Goal: Task Accomplishment & Management: Manage account settings

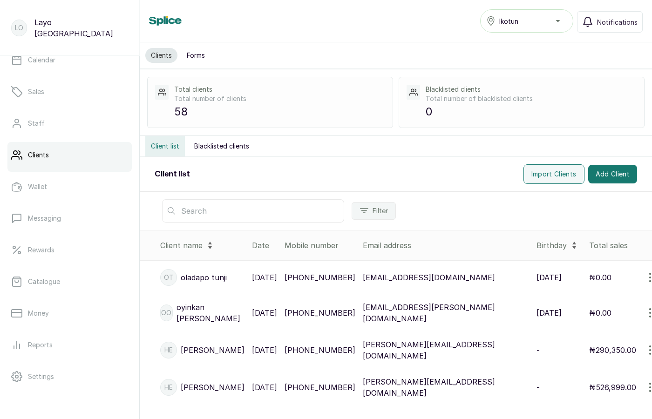
scroll to position [114, 0]
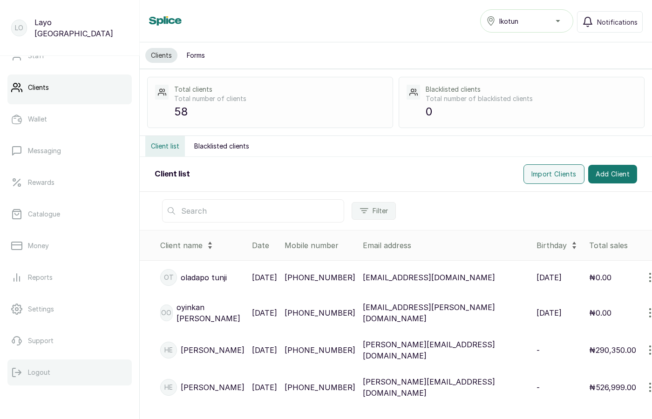
click at [42, 372] on p "Logout" at bounding box center [39, 372] width 22 height 9
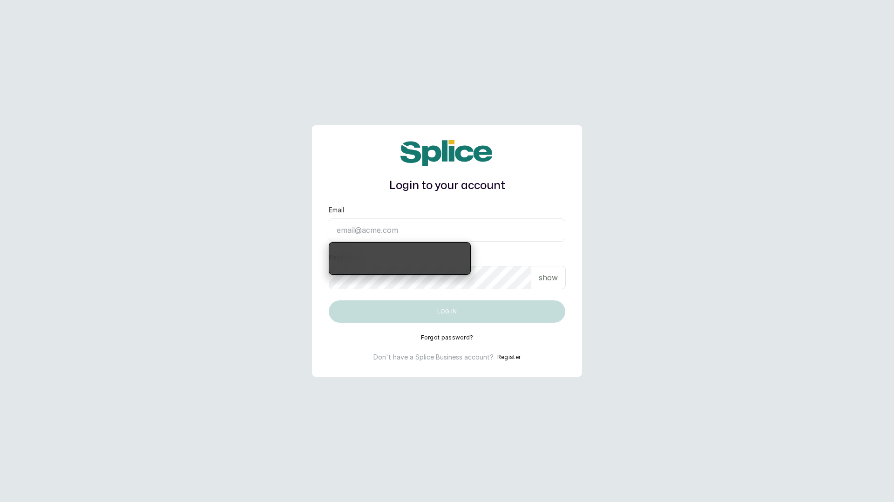
click at [465, 221] on input "Email" at bounding box center [447, 229] width 237 height 23
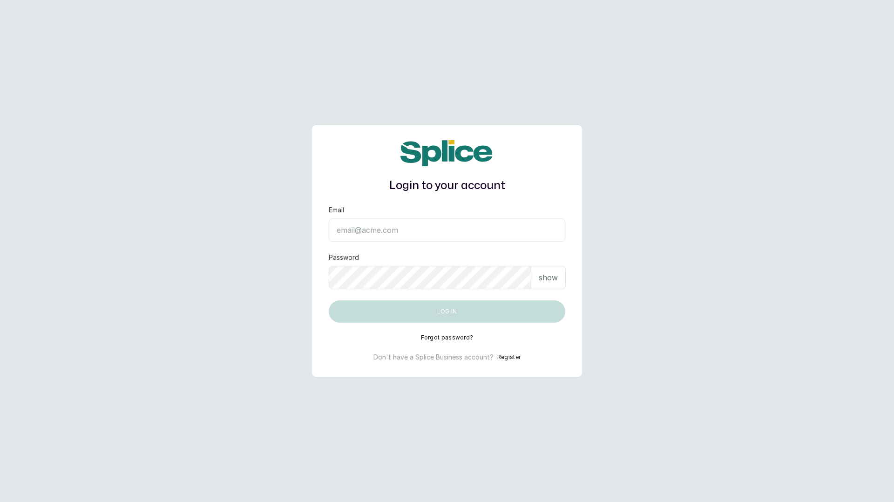
type input "layo@withsplice.com"
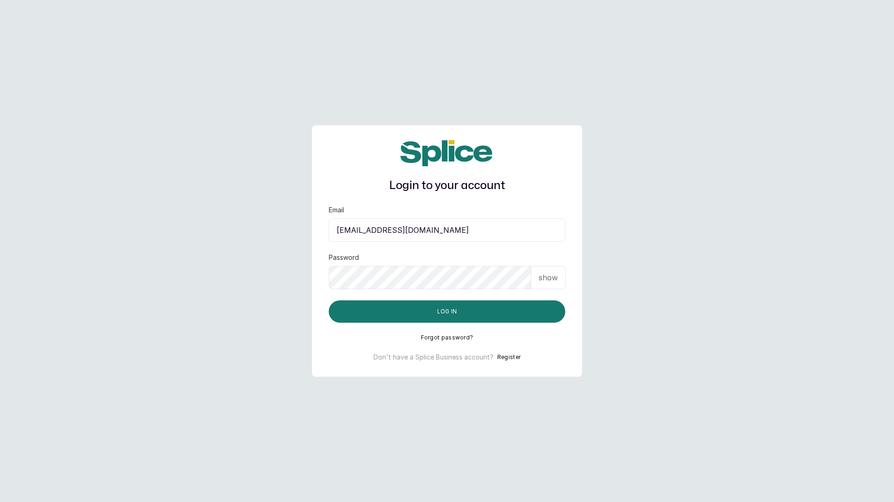
click at [556, 280] on p "show" at bounding box center [548, 277] width 19 height 11
click at [665, 208] on main "Login to your account Email layo@withsplice.com Password hide Log in Forgot pas…" at bounding box center [447, 251] width 894 height 502
